Goal: Task Accomplishment & Management: Complete application form

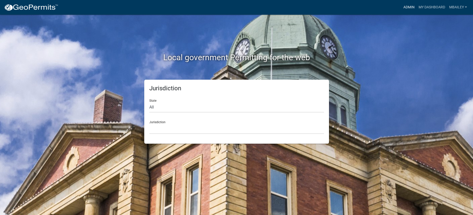
click at [405, 6] on link "Admin" at bounding box center [409, 8] width 15 height 10
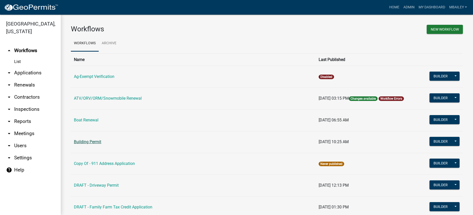
click at [97, 141] on link "Building Permit" at bounding box center [87, 142] width 27 height 5
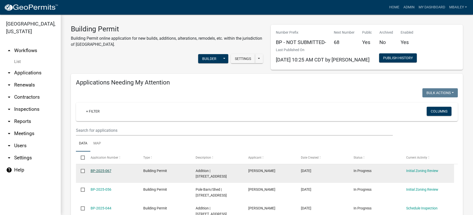
click at [105, 171] on link "BP-2025-067" at bounding box center [101, 171] width 21 height 4
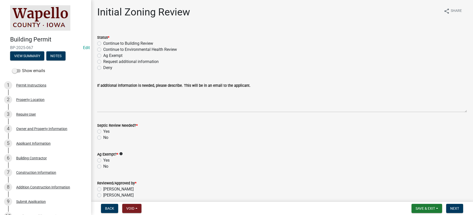
click at [103, 44] on label "Continue to Building Review" at bounding box center [128, 44] width 50 height 6
click at [103, 44] on input "Continue to Building Review" at bounding box center [104, 42] width 3 height 3
radio input "true"
click at [103, 138] on label "No" at bounding box center [105, 138] width 5 height 6
click at [103, 138] on input "No" at bounding box center [104, 136] width 3 height 3
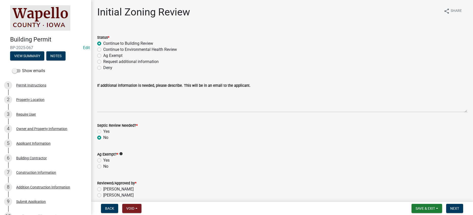
radio input "true"
click at [103, 167] on label "No" at bounding box center [105, 167] width 5 height 6
click at [103, 167] on input "No" at bounding box center [104, 165] width 3 height 3
radio input "true"
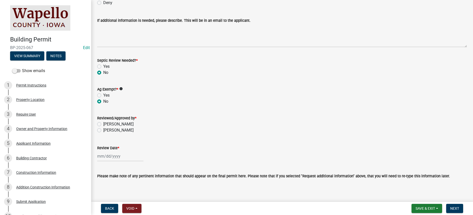
scroll to position [76, 0]
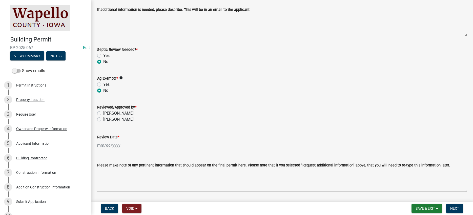
click at [103, 113] on label "Miranda Bailey" at bounding box center [118, 113] width 30 height 6
click at [103, 113] on input "Miranda Bailey" at bounding box center [104, 111] width 3 height 3
radio input "true"
click at [113, 149] on input "Review Date *" at bounding box center [120, 145] width 46 height 10
select select "10"
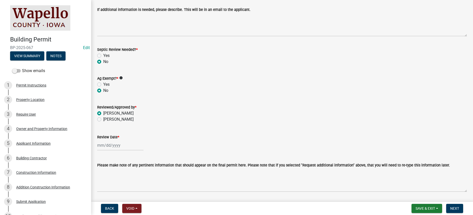
select select "2025"
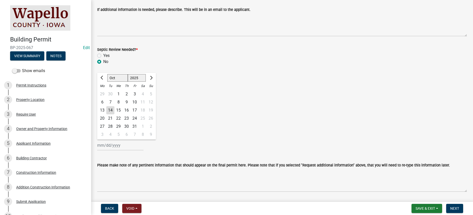
click at [111, 109] on div "14" at bounding box center [110, 110] width 8 height 8
type input "10/14/2025"
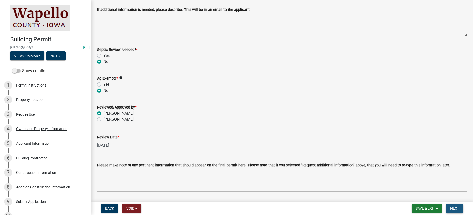
click at [456, 209] on span "Next" at bounding box center [455, 209] width 9 height 4
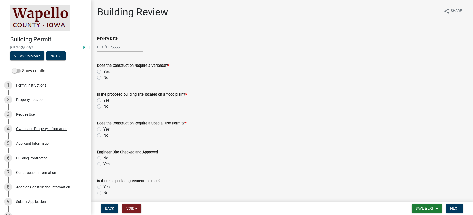
select select "10"
select select "2025"
click at [116, 48] on div "Jan Feb Mar Apr May Jun Jul Aug Sep Oct Nov Dec 1525 1526 1527 1528 1529 1530 1…" at bounding box center [120, 47] width 46 height 10
click at [110, 88] on div "14" at bounding box center [110, 90] width 8 height 8
type input "10/14/2025"
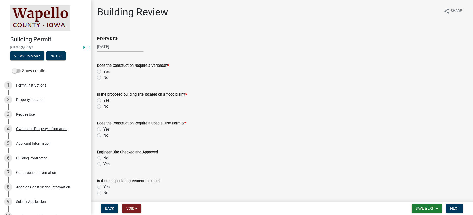
click at [214, 68] on div "Does the Construction Require a Variance? *" at bounding box center [282, 66] width 370 height 6
click at [99, 75] on div "No" at bounding box center [282, 78] width 370 height 6
click at [103, 79] on label "No" at bounding box center [105, 78] width 5 height 6
click at [103, 78] on input "No" at bounding box center [104, 76] width 3 height 3
radio input "true"
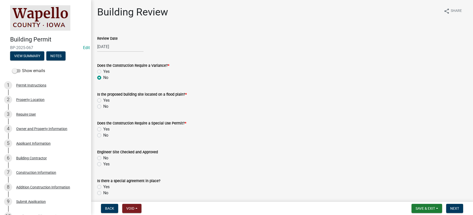
click at [103, 105] on label "No" at bounding box center [105, 107] width 5 height 6
click at [103, 105] on input "No" at bounding box center [104, 105] width 3 height 3
radio input "true"
click at [97, 133] on div "Does the Construction Require a Special Use Permit? * Yes No" at bounding box center [282, 126] width 378 height 24
click at [103, 135] on label "No" at bounding box center [105, 135] width 5 height 6
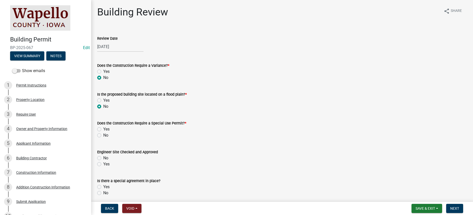
click at [103, 135] on input "No" at bounding box center [104, 133] width 3 height 3
radio input "true"
click at [103, 164] on label "Yes" at bounding box center [106, 164] width 6 height 6
click at [103, 164] on input "Yes" at bounding box center [104, 162] width 3 height 3
radio input "true"
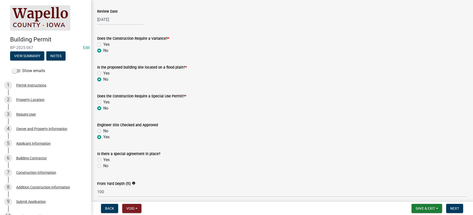
scroll to position [25, 0]
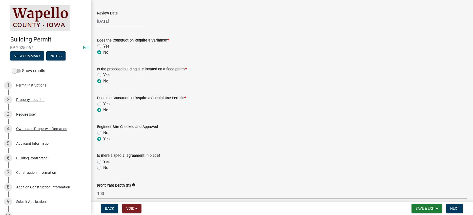
click at [103, 167] on label "No" at bounding box center [105, 168] width 5 height 6
click at [103, 167] on input "No" at bounding box center [104, 166] width 3 height 3
radio input "true"
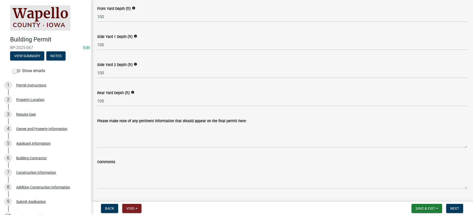
scroll to position [203, 0]
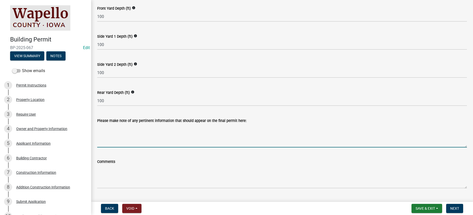
click at [112, 131] on textarea "Please make note of any pertinent information that should appear on the final p…" at bounding box center [282, 136] width 370 height 24
type textarea "Home addition"
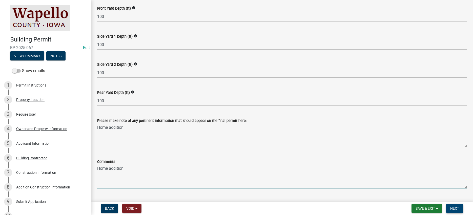
type textarea "Home addition"
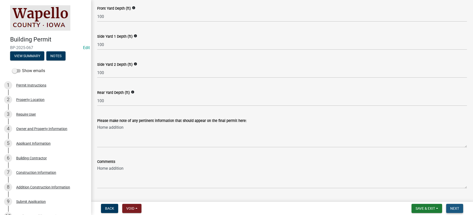
click at [454, 207] on span "Next" at bounding box center [455, 209] width 9 height 4
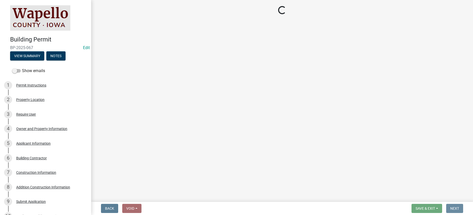
scroll to position [0, 0]
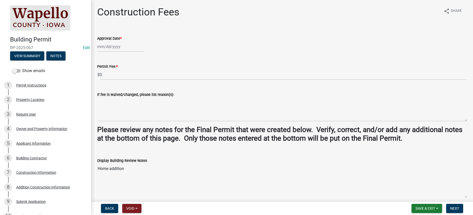
select select "10"
select select "2025"
click at [108, 47] on div "Jan Feb Mar Apr May Jun Jul Aug Sep Oct Nov Dec 1525 1526 1527 1528 1529 1530 1…" at bounding box center [120, 47] width 46 height 10
click at [112, 90] on div "14" at bounding box center [110, 90] width 8 height 8
type input "10/14/2025"
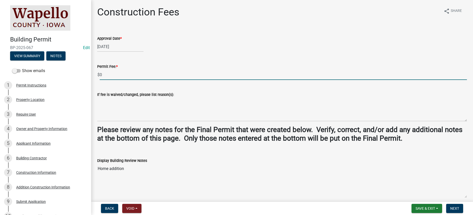
click at [112, 75] on input "0" at bounding box center [283, 75] width 367 height 10
type input "1432.00"
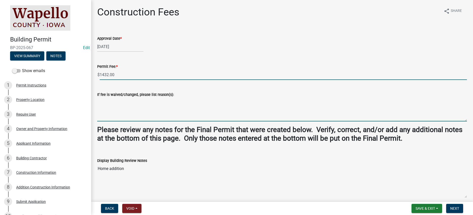
click at [101, 101] on textarea "If fee is waived/changed, please list reason(s):" at bounding box center [282, 110] width 370 height 24
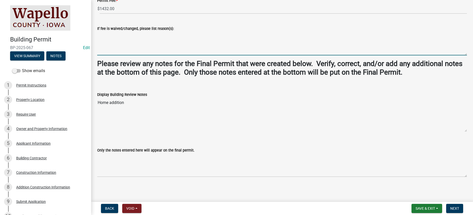
scroll to position [67, 0]
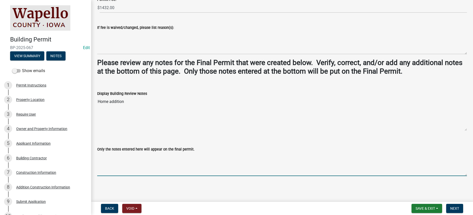
click at [106, 156] on textarea "Only the notes entered here will appear on the final permit." at bounding box center [282, 164] width 370 height 24
type textarea "Home addition"
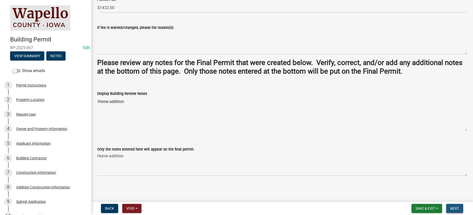
click at [456, 208] on span "Next" at bounding box center [455, 209] width 9 height 4
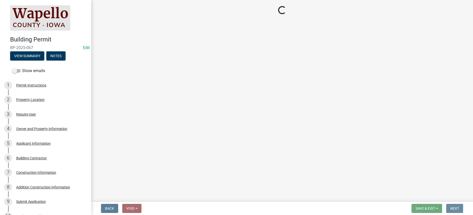
scroll to position [0, 0]
select select "3: 3"
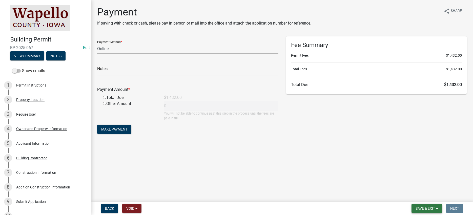
click at [438, 208] on button "Save & Exit" at bounding box center [427, 208] width 31 height 9
click at [424, 196] on button "Save & Exit" at bounding box center [422, 195] width 41 height 12
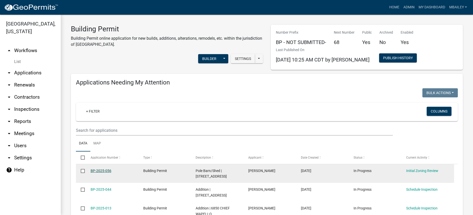
click at [100, 170] on link "BP-2025-056" at bounding box center [101, 171] width 21 height 4
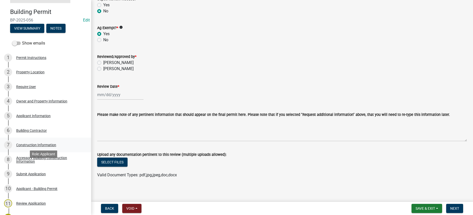
scroll to position [76, 0]
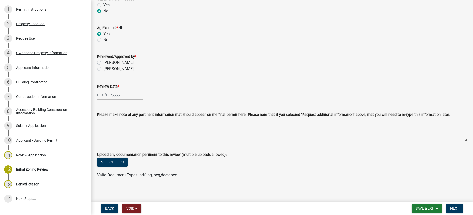
select select "10"
select select "2025"
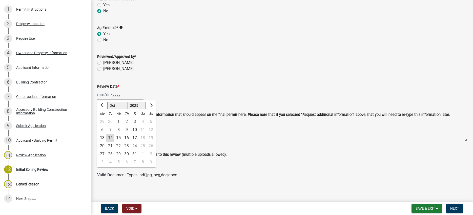
click at [116, 96] on div "Jan Feb Mar Apr May Jun Jul Aug Sep Oct Nov Dec 1525 1526 1527 1528 1529 1530 1…" at bounding box center [120, 95] width 46 height 10
click at [103, 62] on label "Miranda Bailey" at bounding box center [118, 63] width 30 height 6
click at [103, 62] on input "Miranda Bailey" at bounding box center [104, 61] width 3 height 3
radio input "true"
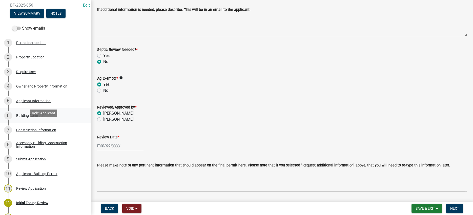
scroll to position [0, 0]
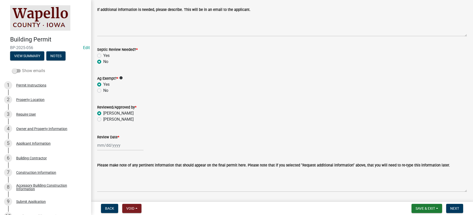
click at [19, 71] on span at bounding box center [16, 71] width 9 height 4
click at [22, 68] on input "Show emails" at bounding box center [22, 68] width 0 height 0
click at [33, 54] on button "View Summary" at bounding box center [27, 55] width 34 height 9
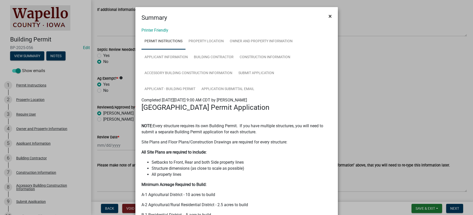
click at [329, 15] on span "×" at bounding box center [330, 16] width 3 height 7
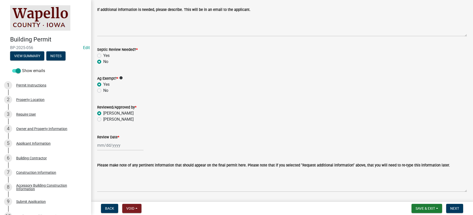
click at [104, 145] on div at bounding box center [120, 145] width 46 height 10
select select "10"
select select "2025"
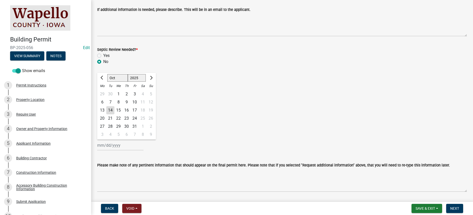
click at [110, 109] on div "14" at bounding box center [110, 110] width 8 height 8
type input "10/14/2025"
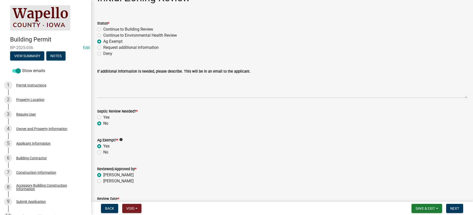
scroll to position [3, 0]
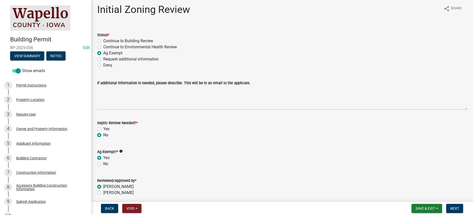
click at [103, 40] on label "Continue to Building Review" at bounding box center [128, 41] width 50 height 6
click at [103, 40] on input "Continue to Building Review" at bounding box center [104, 39] width 3 height 3
radio input "true"
click at [108, 208] on span "Back" at bounding box center [109, 209] width 9 height 4
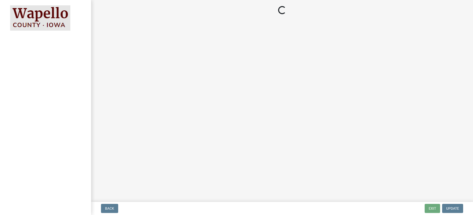
select select "3: 3"
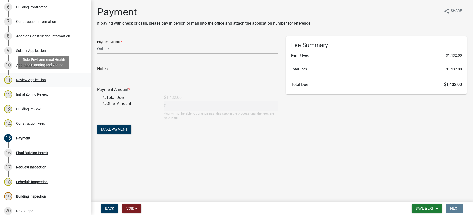
scroll to position [152, 0]
